Goal: Task Accomplishment & Management: Manage account settings

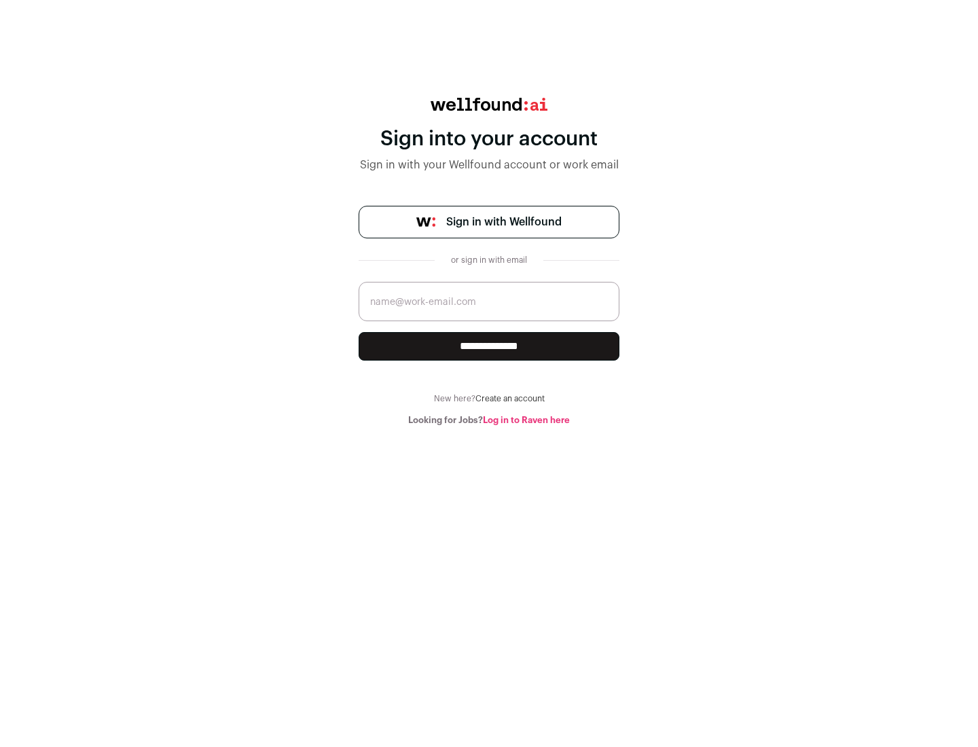
click at [503, 222] on span "Sign in with Wellfound" at bounding box center [503, 222] width 115 height 16
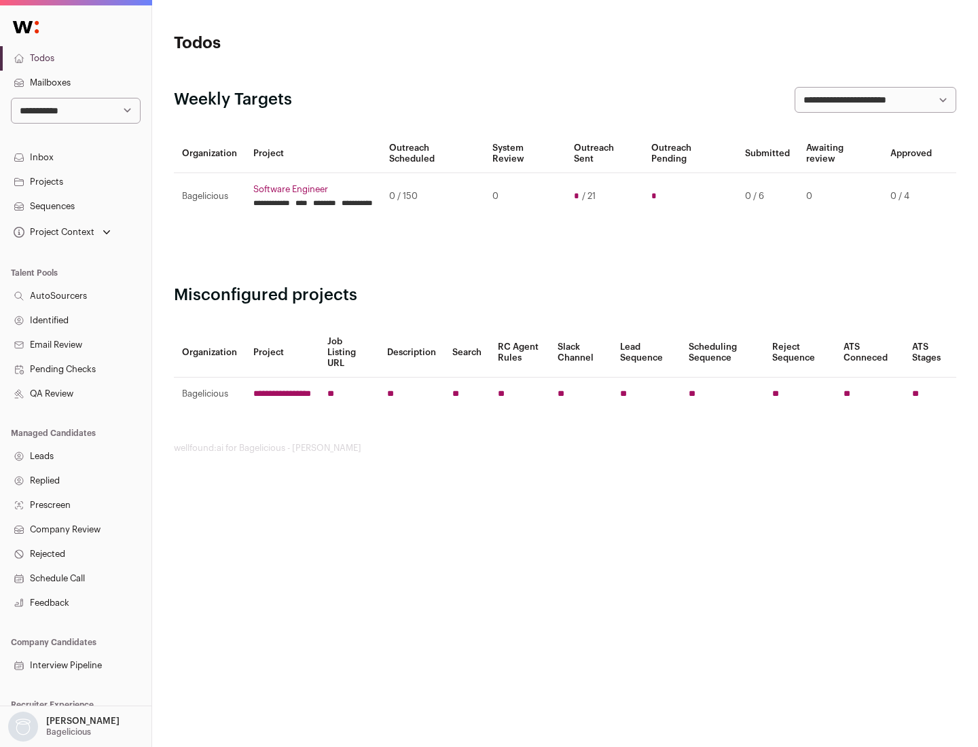
click at [75, 181] on link "Projects" at bounding box center [75, 182] width 151 height 24
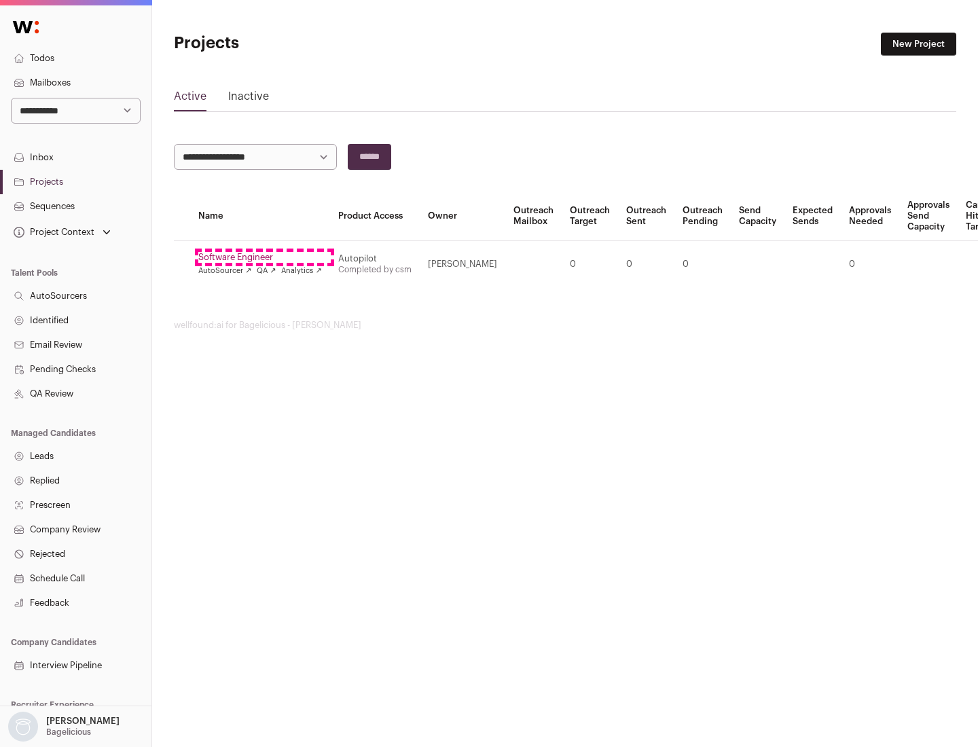
click at [264, 257] on link "Software Engineer" at bounding box center [260, 257] width 124 height 11
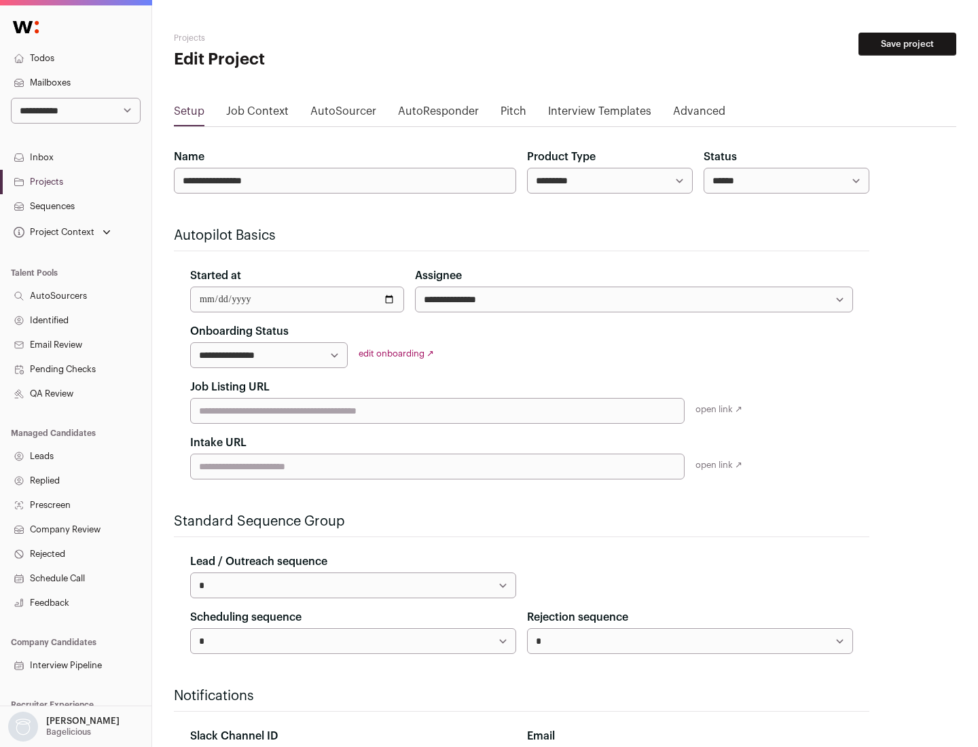
click at [907, 44] on button "Save project" at bounding box center [907, 44] width 98 height 23
